Goal: Task Accomplishment & Management: Complete application form

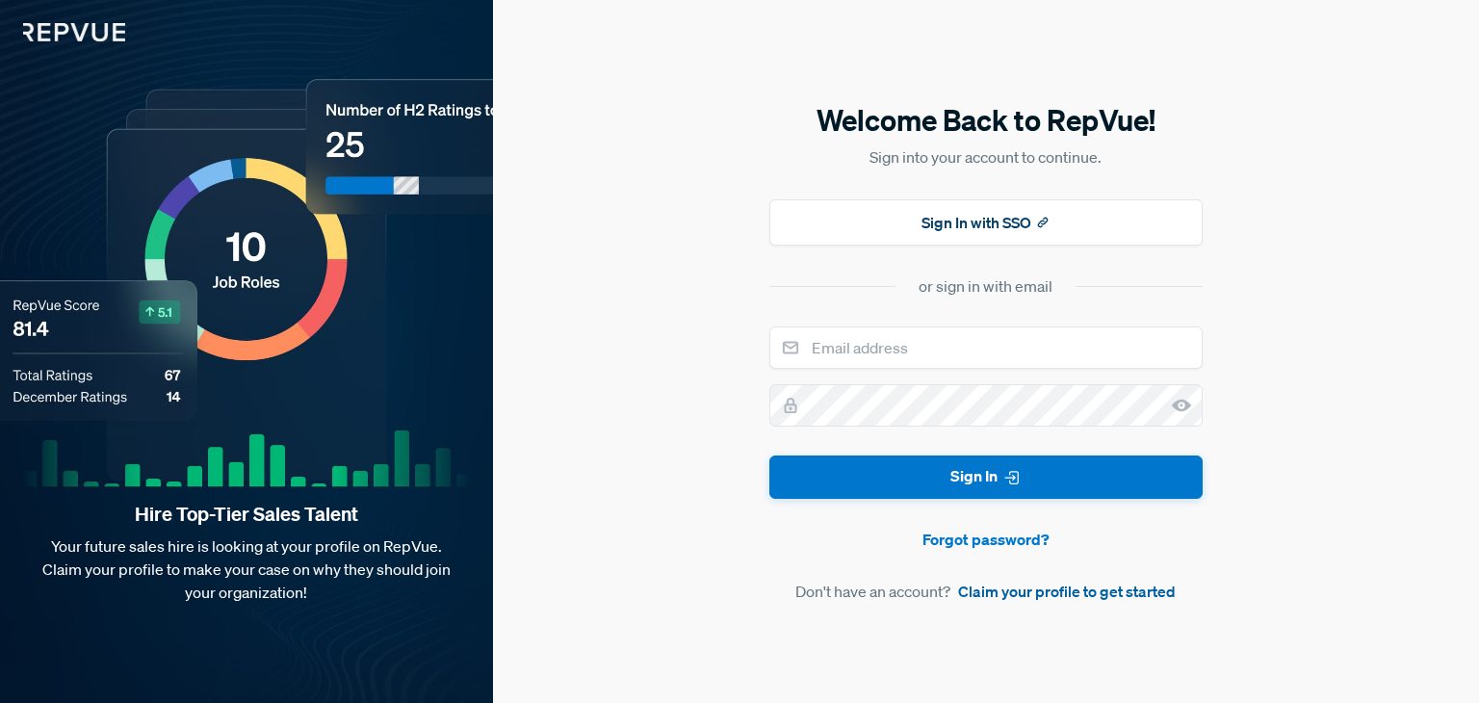
click at [999, 590] on link "Claim your profile to get started" at bounding box center [1067, 590] width 218 height 23
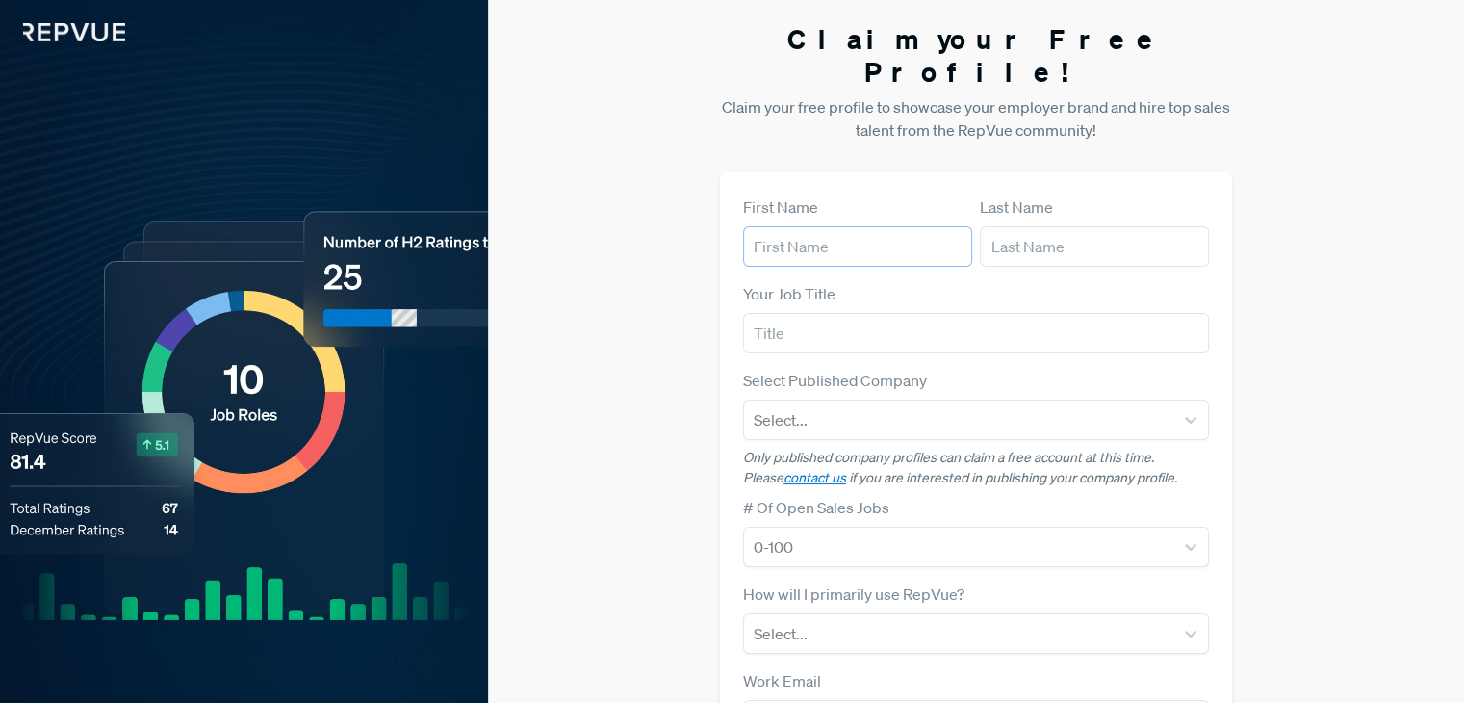
click at [874, 226] on input "text" at bounding box center [857, 246] width 229 height 40
type input "[PERSON_NAME]"
type input "Kaur"
click at [784, 226] on input "[PERSON_NAME]" at bounding box center [857, 246] width 229 height 40
type input "[PERSON_NAME]"
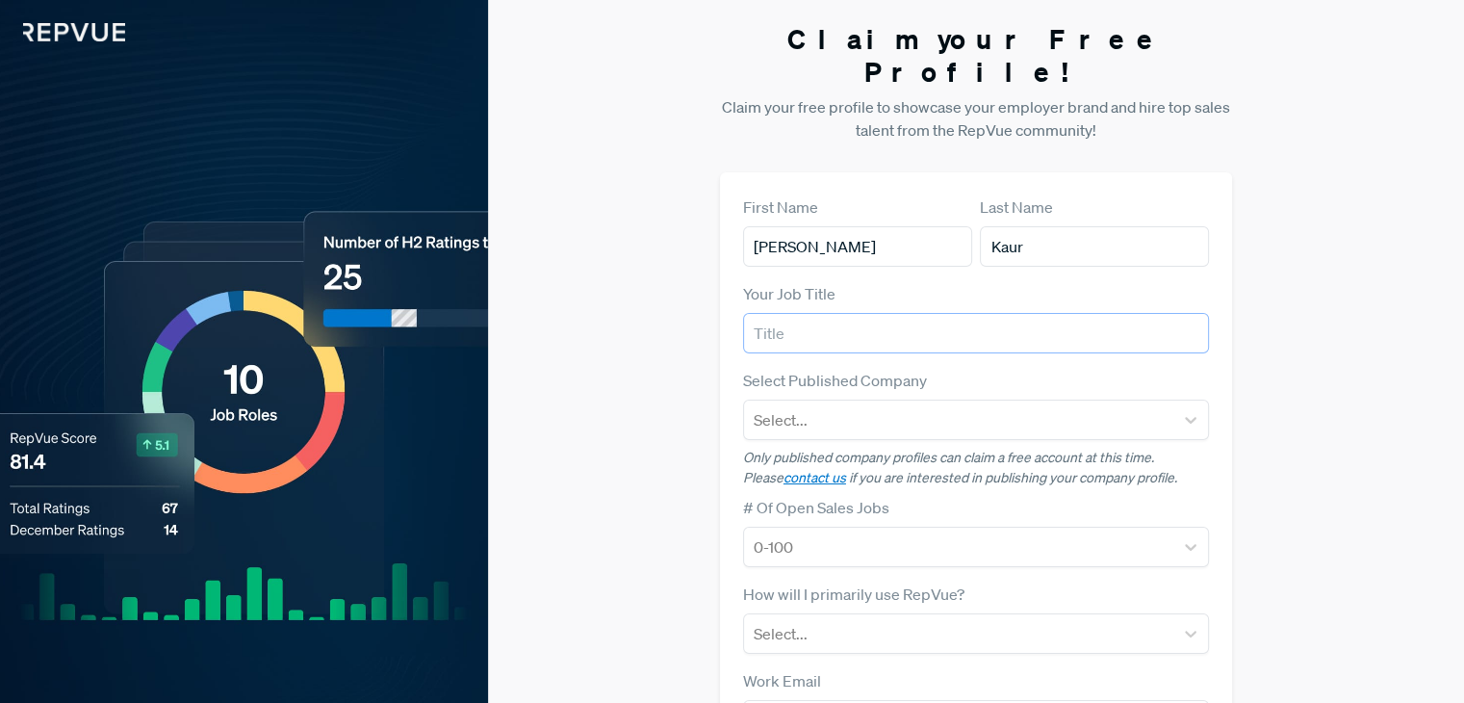
click at [793, 313] on input "text" at bounding box center [976, 333] width 466 height 40
type input "Marketing execitive"
click at [797, 406] on div at bounding box center [959, 419] width 410 height 27
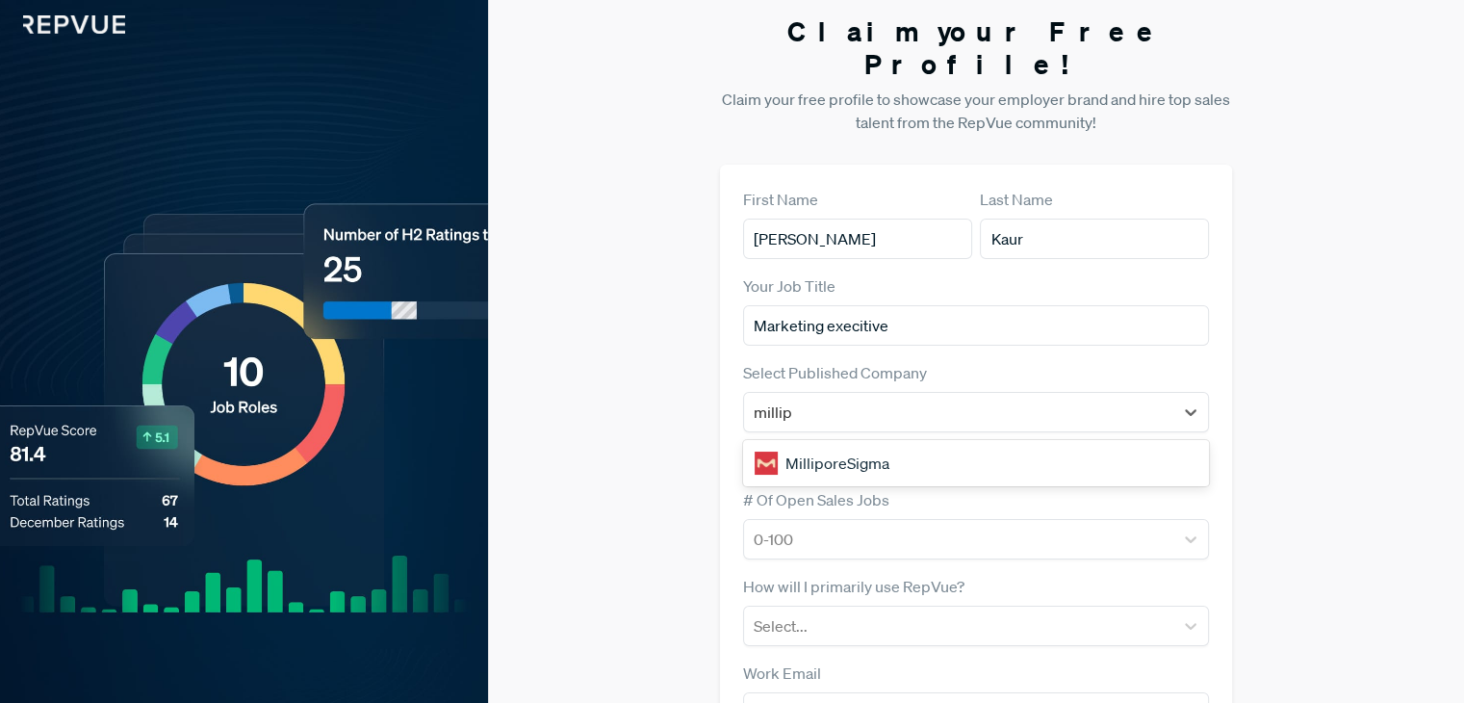
type input "millip"
click at [690, 382] on div "Claim your Free Profile! Claim your free profile to showcase your employer bran…" at bounding box center [976, 476] width 976 height 968
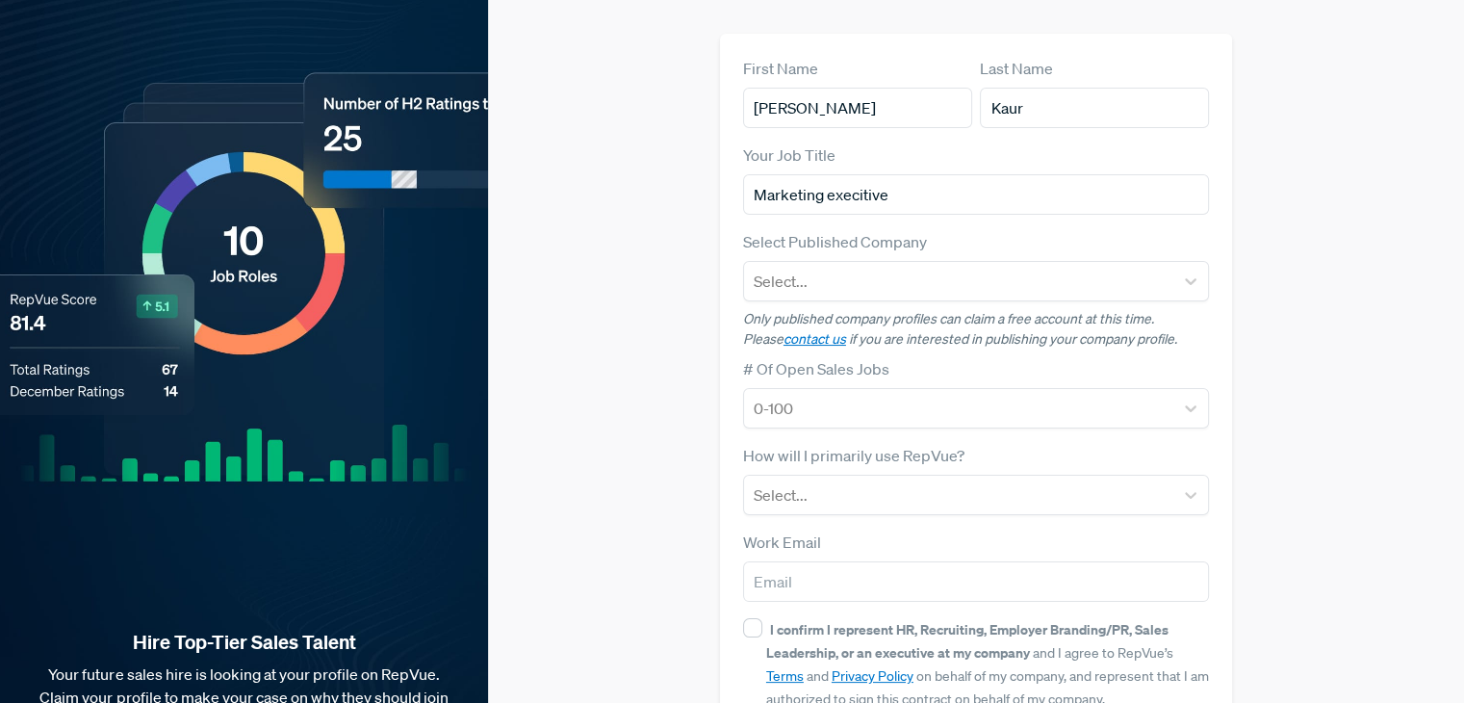
scroll to position [139, 0]
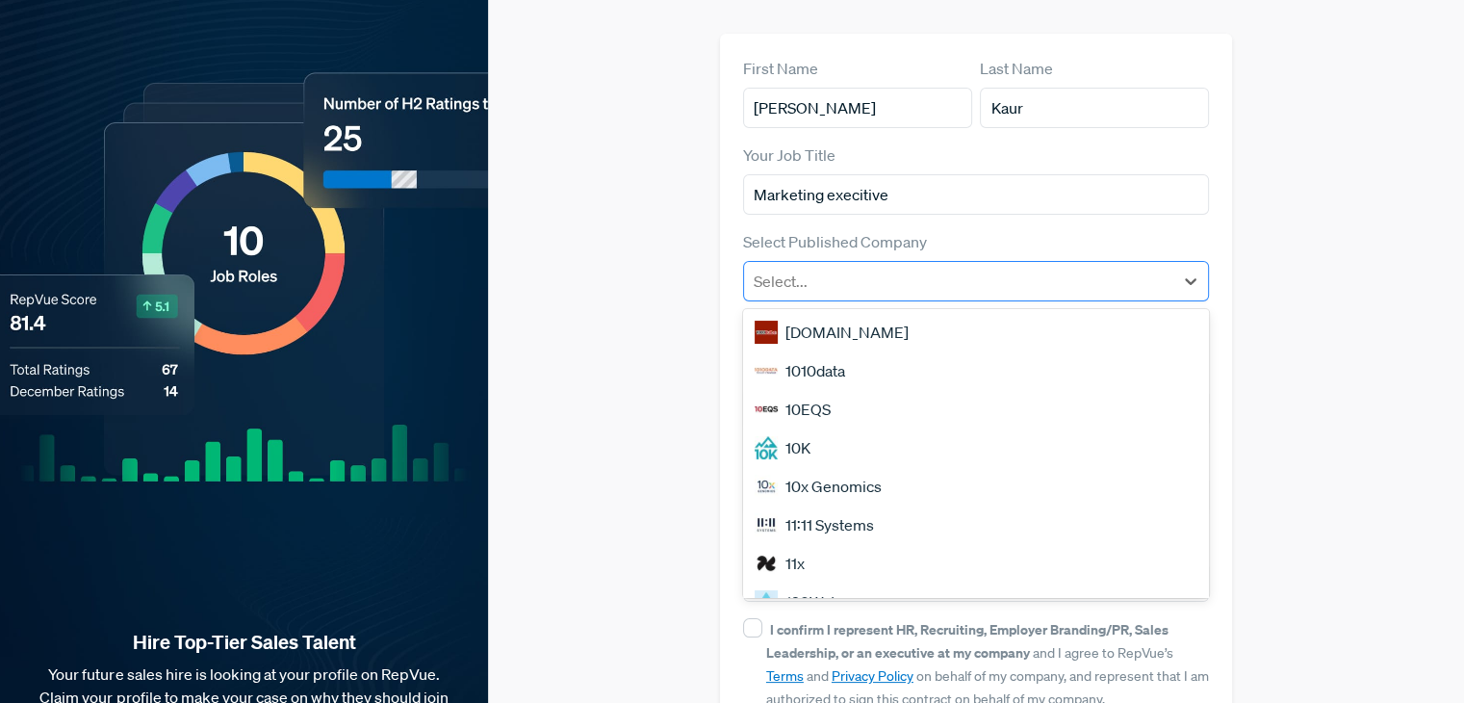
click at [798, 268] on div at bounding box center [959, 281] width 410 height 27
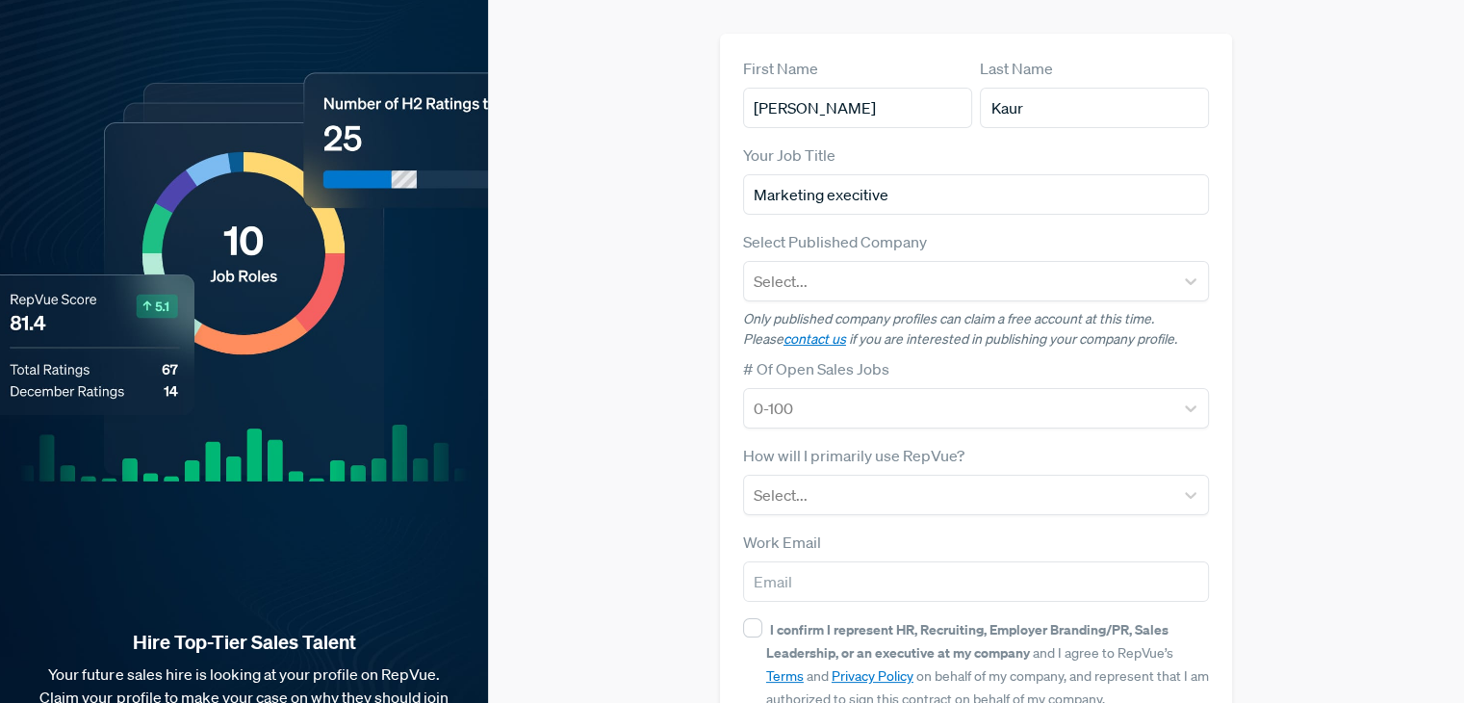
click at [657, 407] on div "Claim your Free Profile! Claim your free profile to showcase your employer bran…" at bounding box center [976, 345] width 976 height 968
click at [784, 330] on link "contact us" at bounding box center [815, 338] width 63 height 17
click at [786, 330] on link "contact us" at bounding box center [815, 338] width 63 height 17
click at [784, 330] on link "contact us" at bounding box center [815, 338] width 63 height 17
